Goal: Task Accomplishment & Management: Use online tool/utility

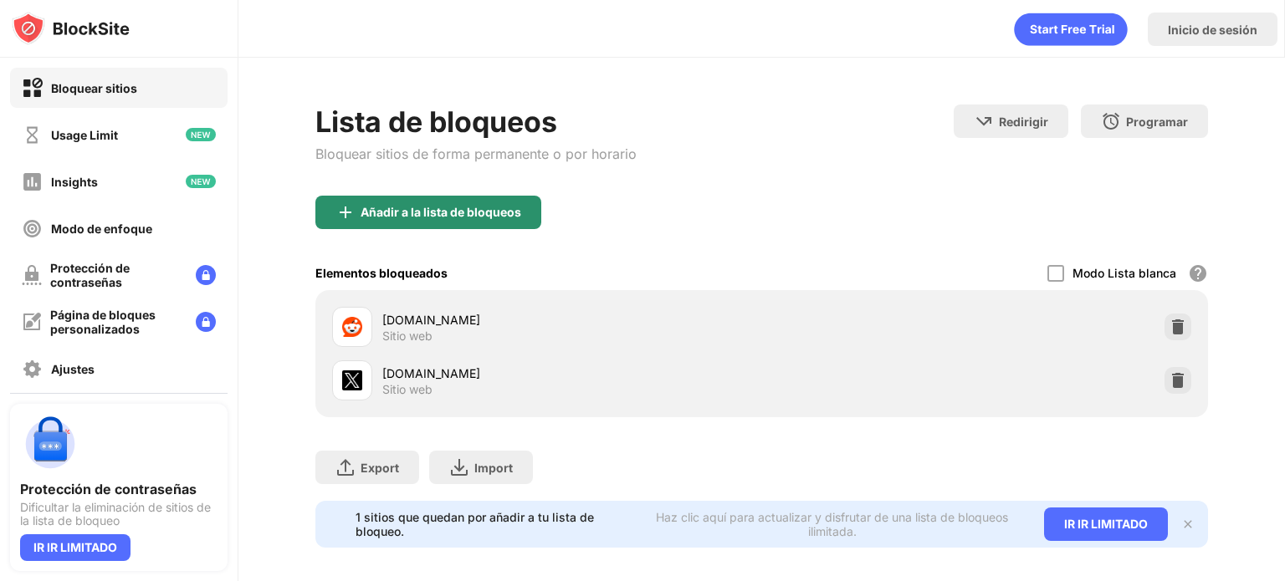
click at [412, 201] on div "Añadir a la lista de bloqueos" at bounding box center [428, 212] width 226 height 33
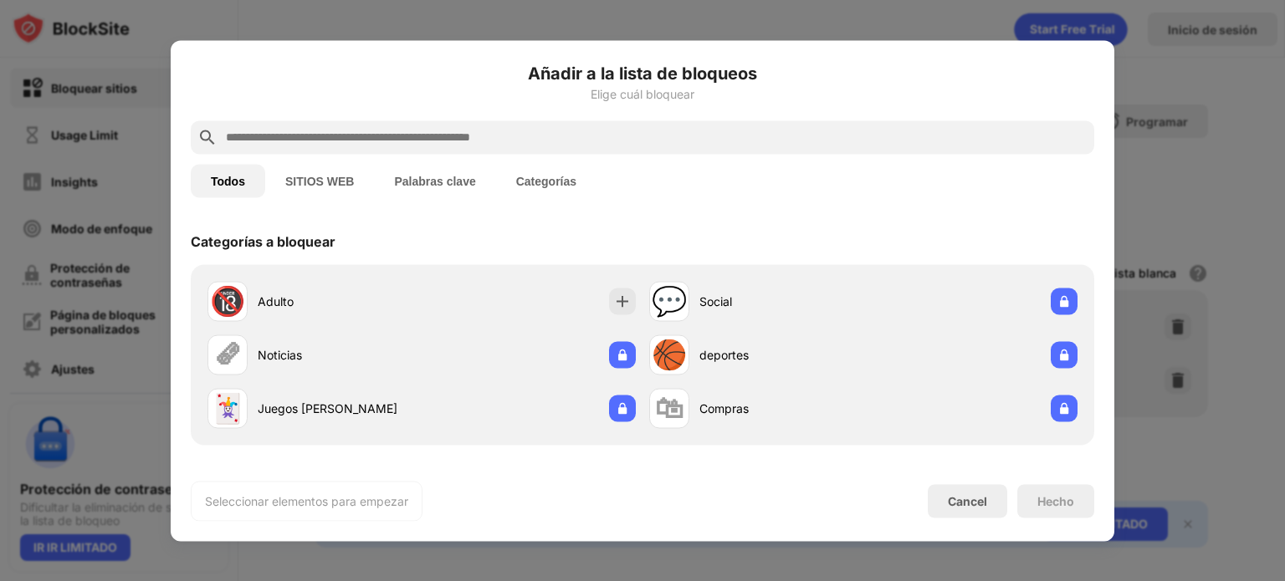
click at [586, 134] on input "text" at bounding box center [655, 137] width 863 height 20
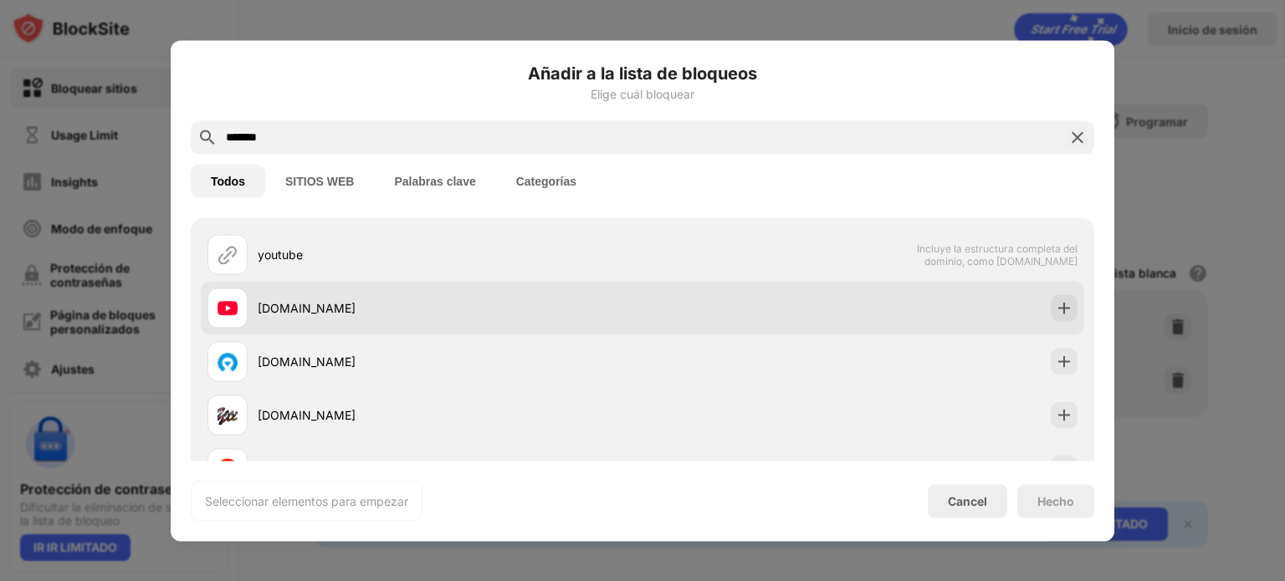
scroll to position [84, 0]
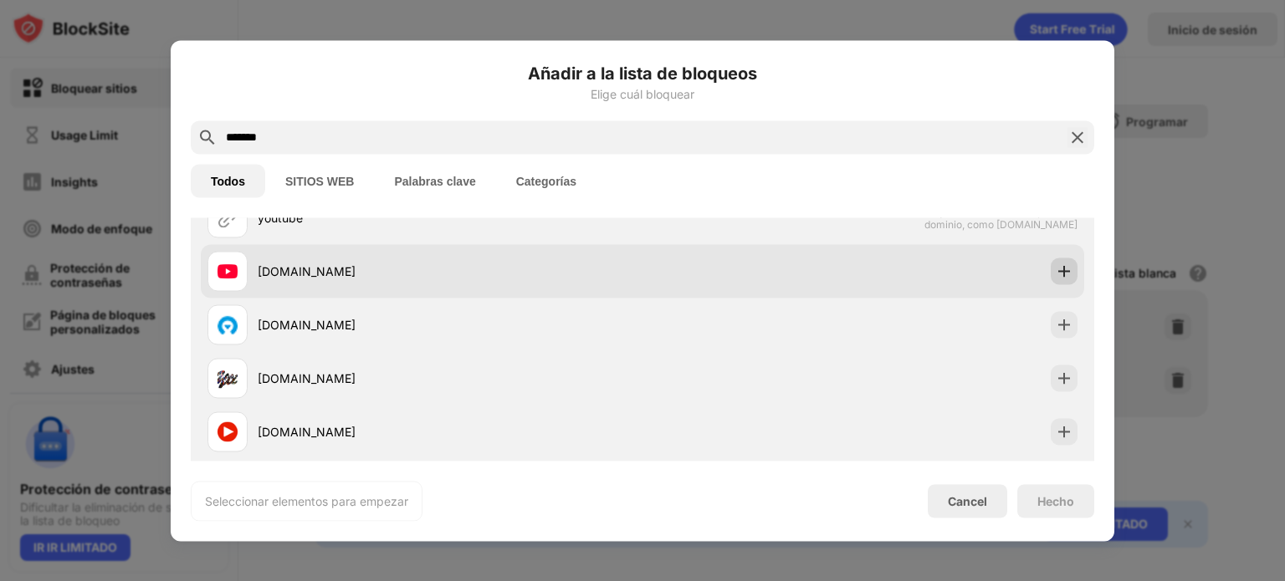
type input "*******"
click at [1056, 270] on img at bounding box center [1064, 271] width 17 height 17
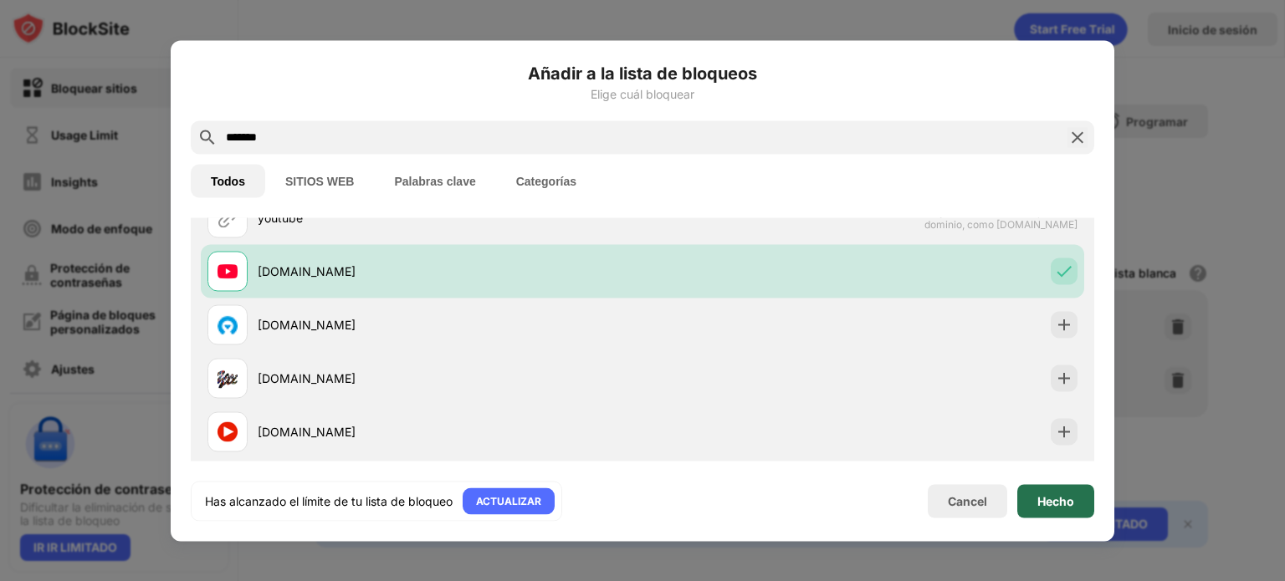
click at [1053, 488] on div "Hecho" at bounding box center [1055, 500] width 77 height 33
